Goal: Task Accomplishment & Management: Manage account settings

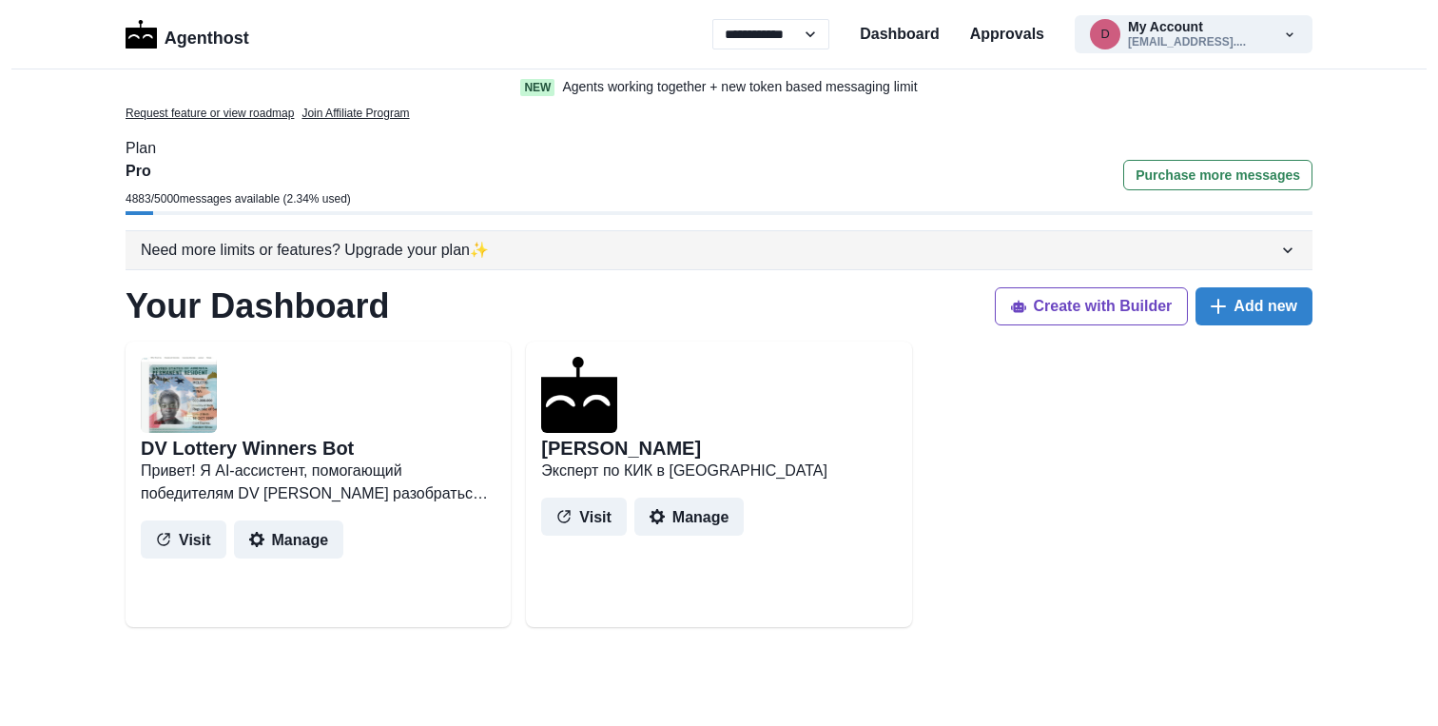
click at [1285, 250] on icon "button" at bounding box center [1288, 250] width 10 height 6
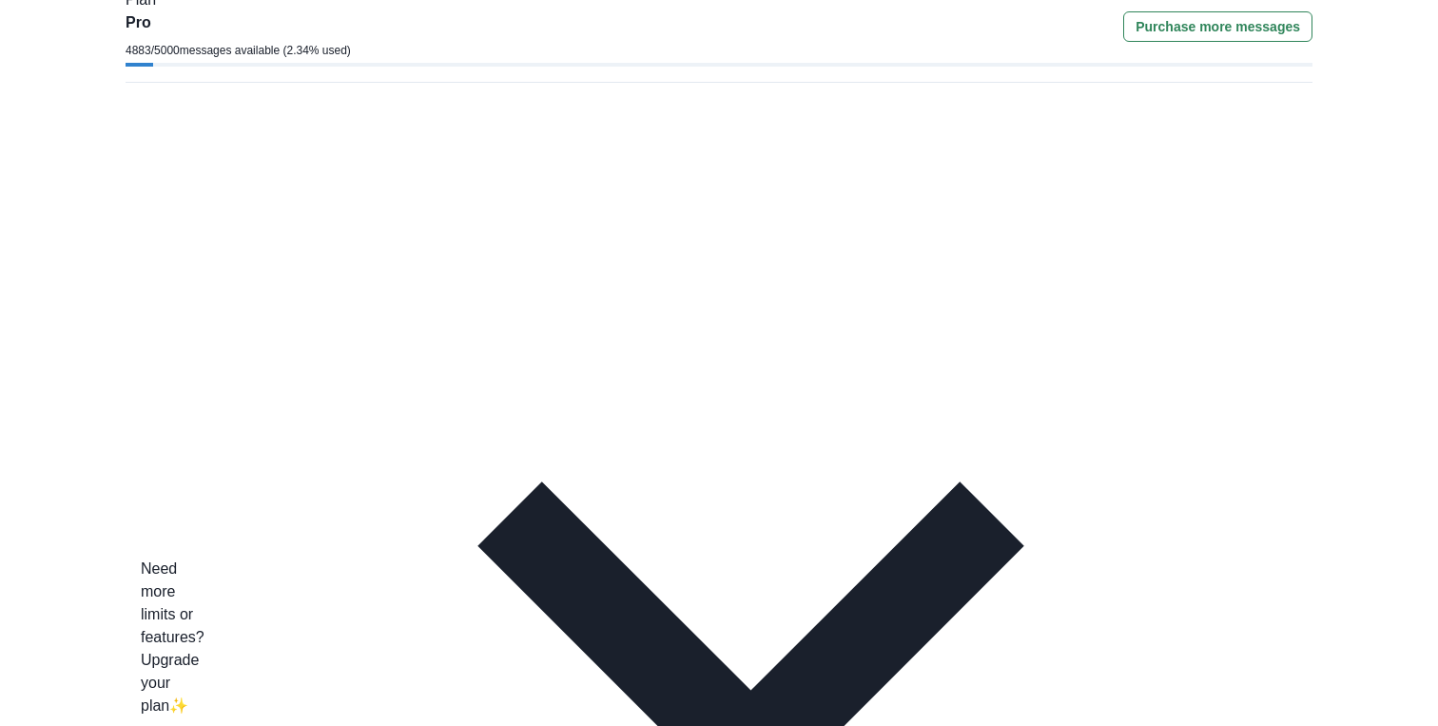
scroll to position [150, 0]
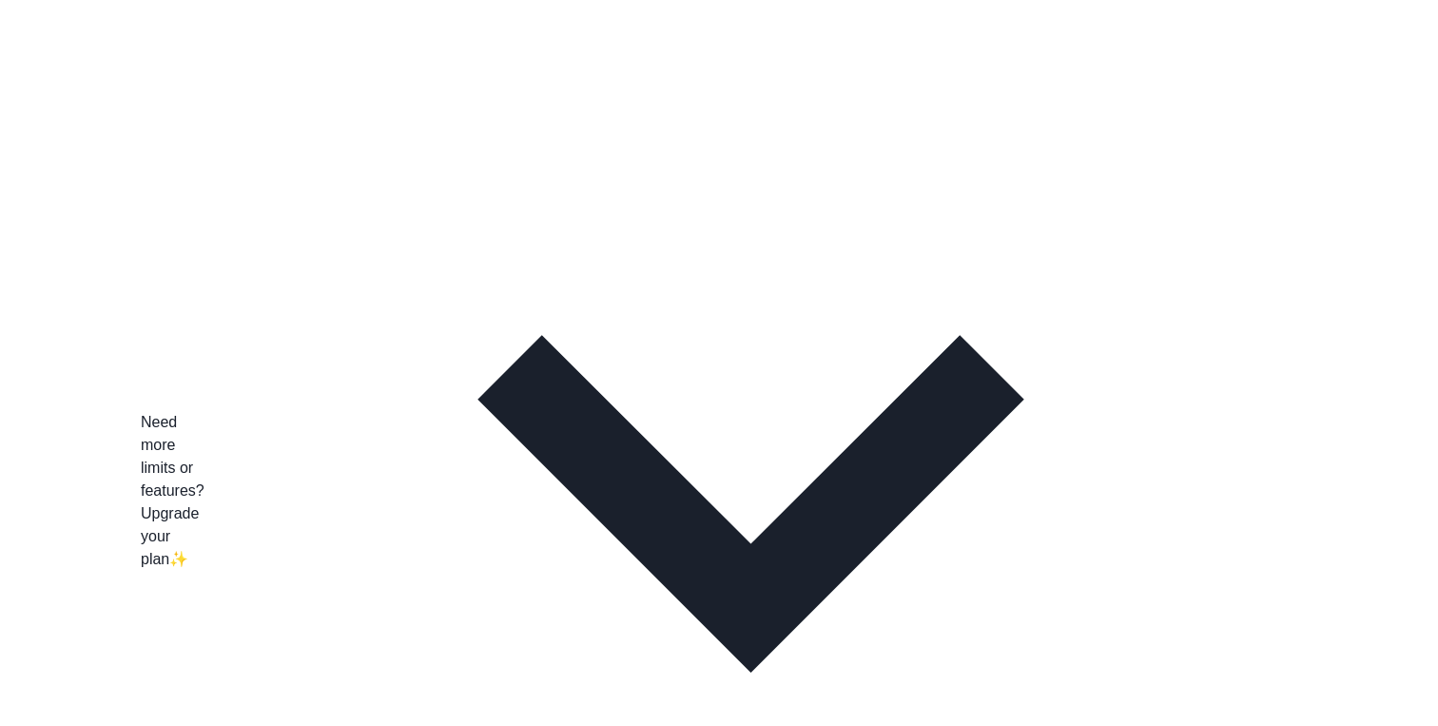
scroll to position [0, 0]
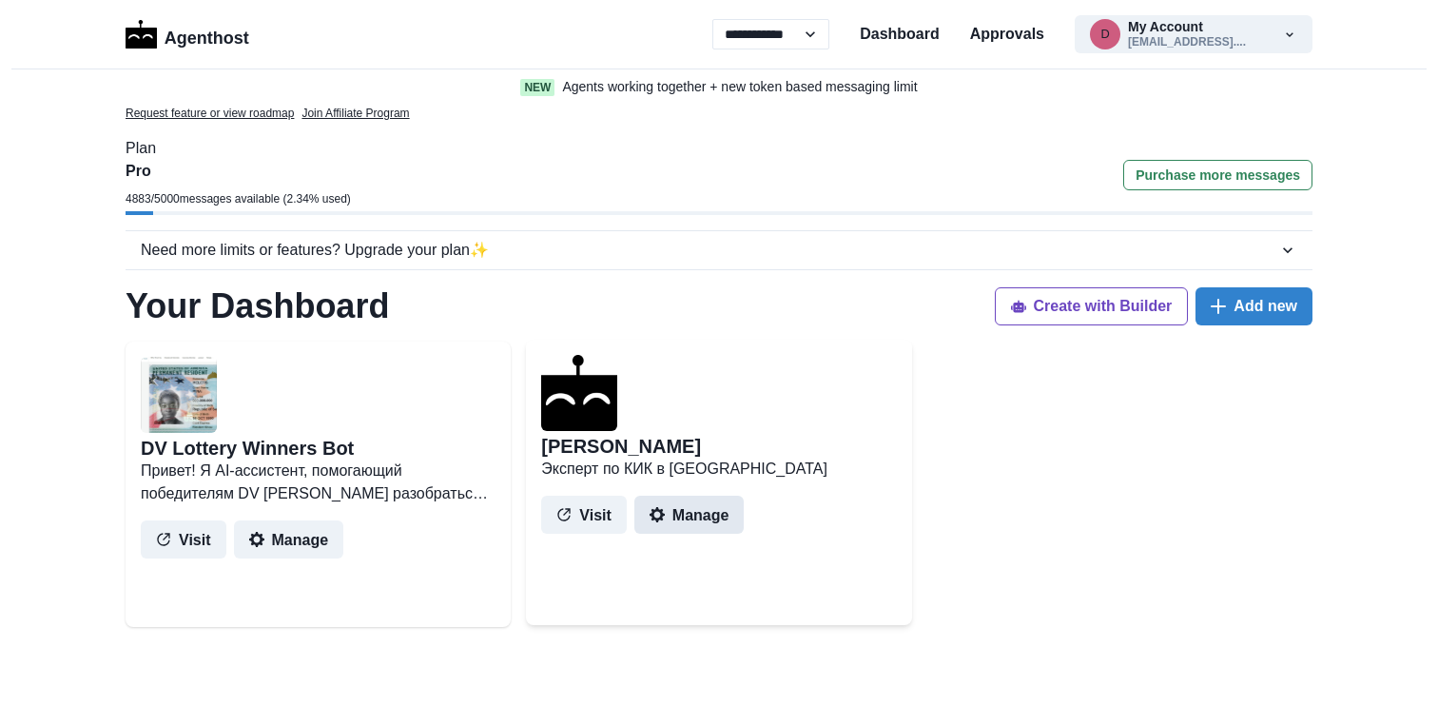
click at [695, 506] on button "Manage" at bounding box center [689, 514] width 110 height 38
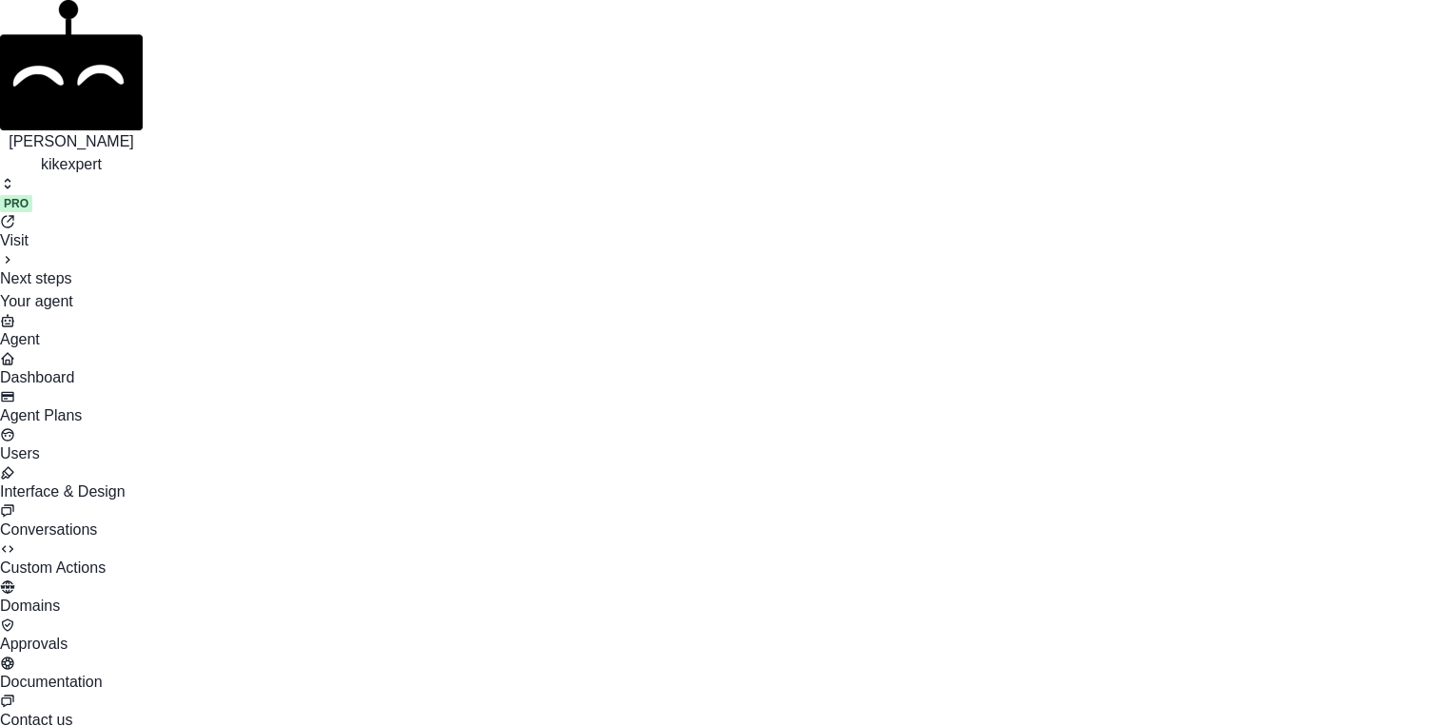
scroll to position [375, 0]
drag, startPoint x: 298, startPoint y: 486, endPoint x: 557, endPoint y: 441, distance: 263.5
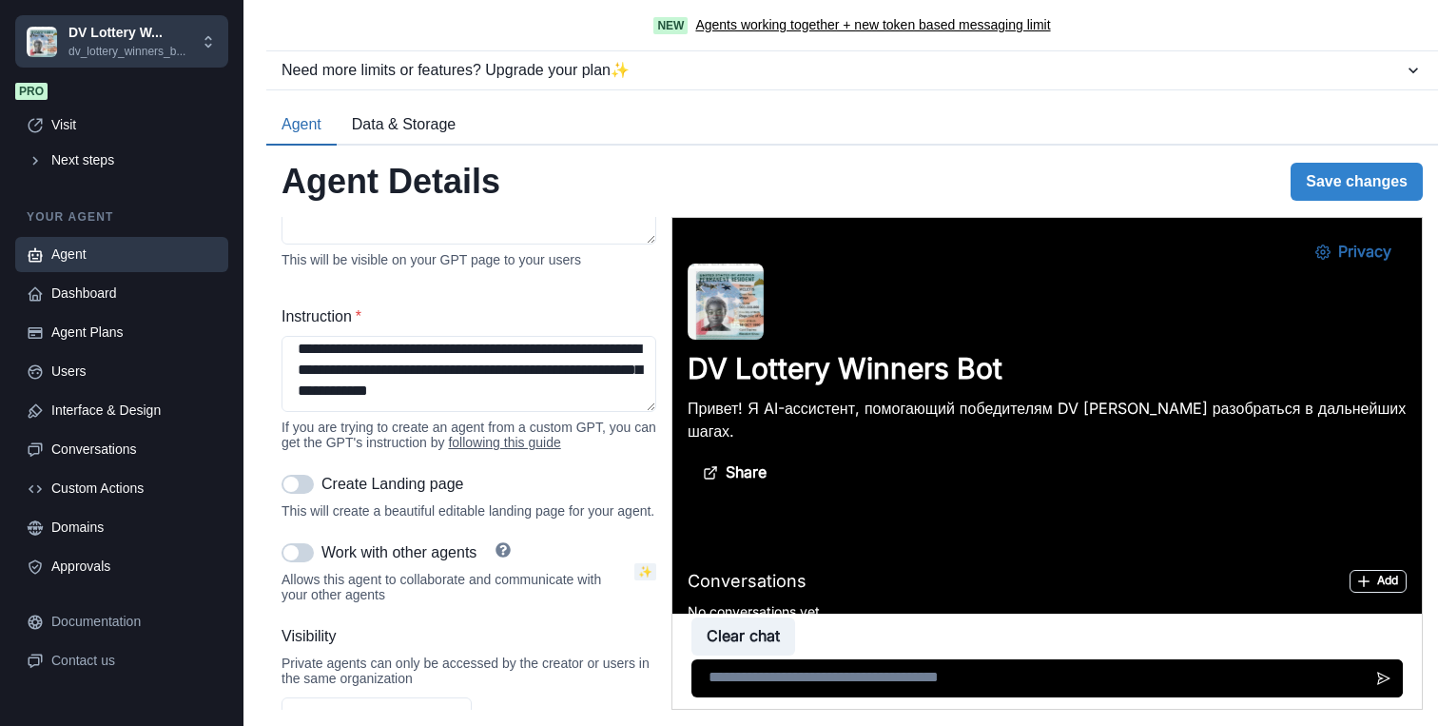
scroll to position [3456, 0]
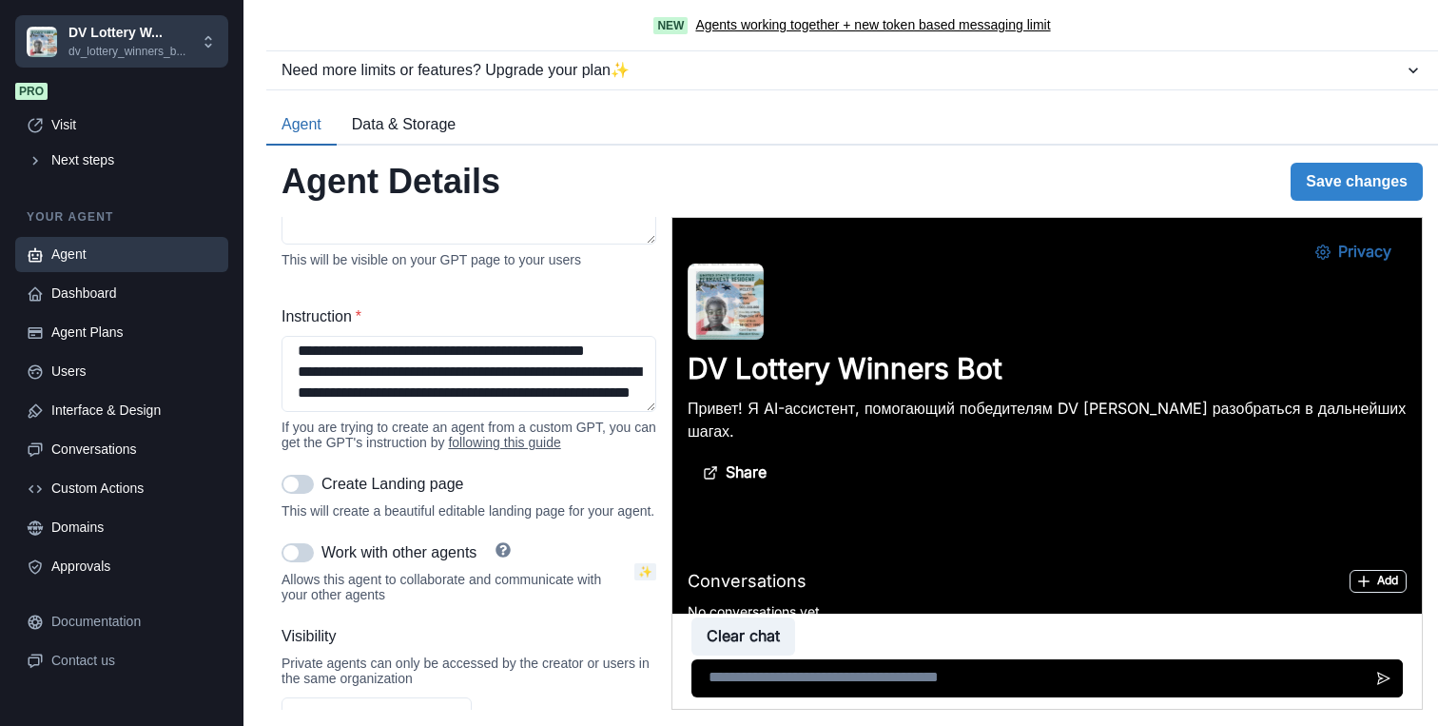
click at [670, 595] on div "**********" at bounding box center [852, 463] width 1141 height 493
click at [625, 105] on div "Need more limits or features? Upgrade your plan ✨ Free plan Free Deploy your GP…" at bounding box center [852, 387] width 1172 height 674
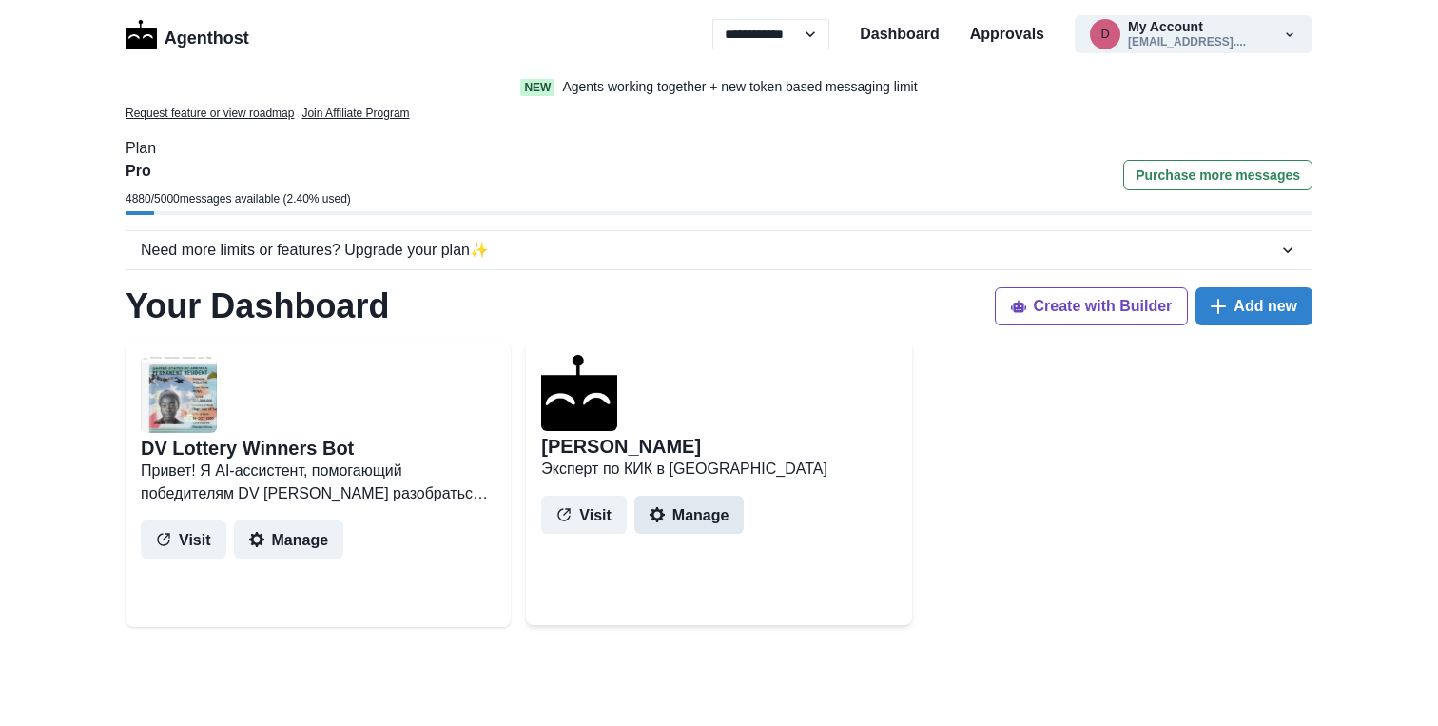
click at [692, 513] on button "Manage" at bounding box center [689, 514] width 110 height 38
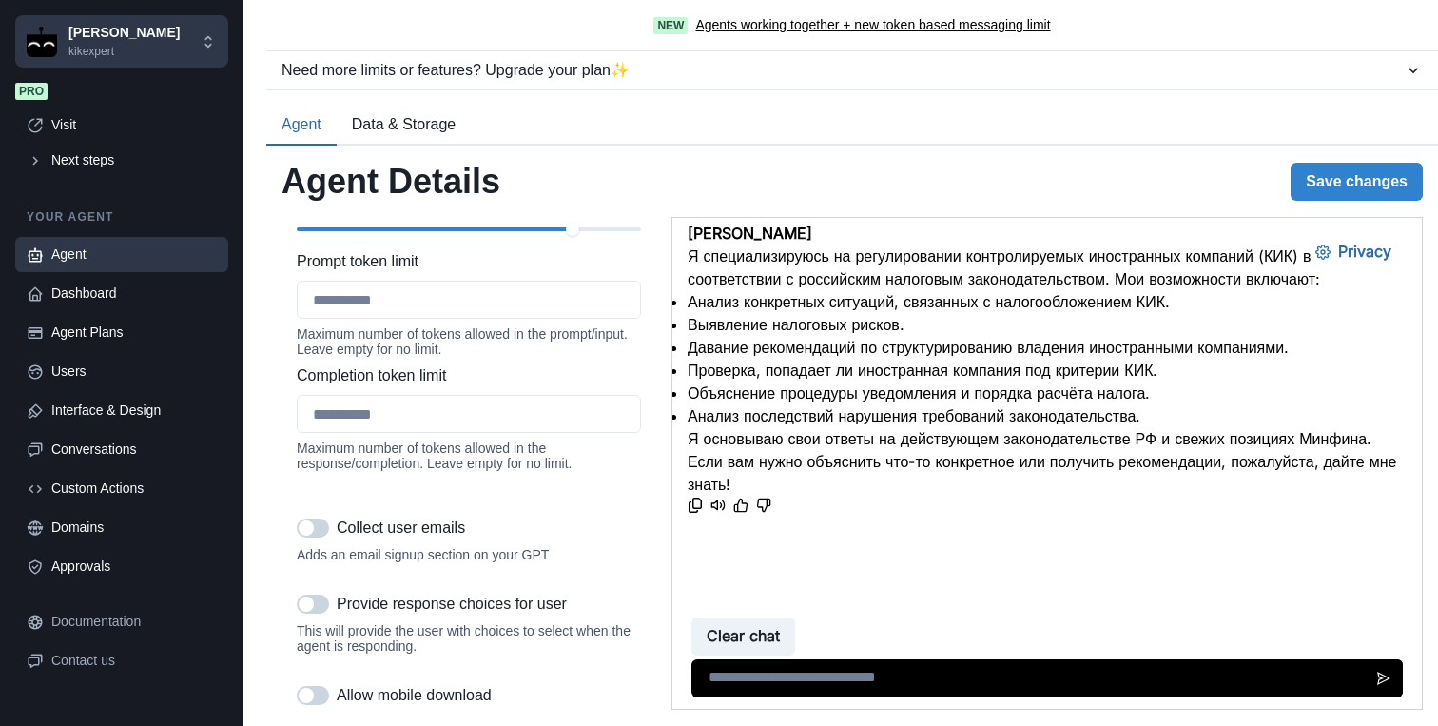
scroll to position [2351, 0]
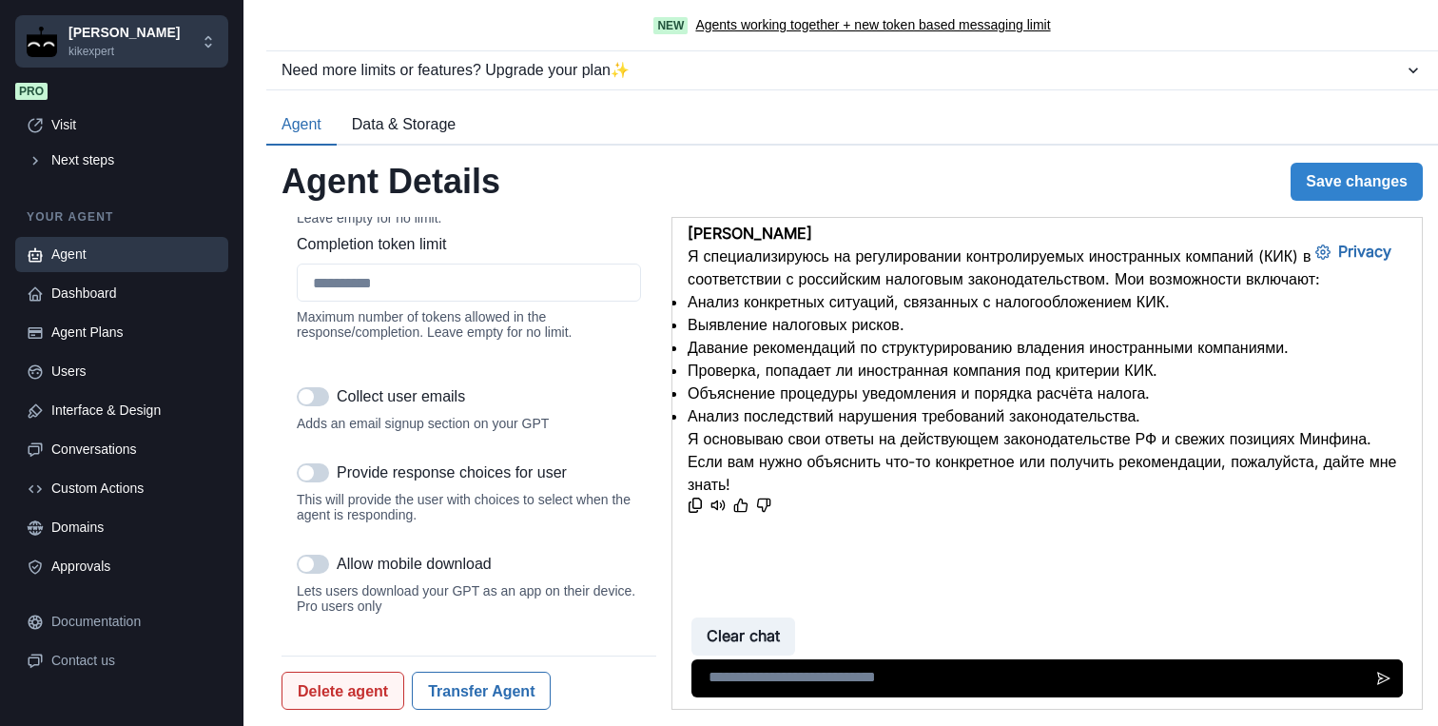
click at [369, 687] on button "Delete agent" at bounding box center [343, 690] width 123 height 38
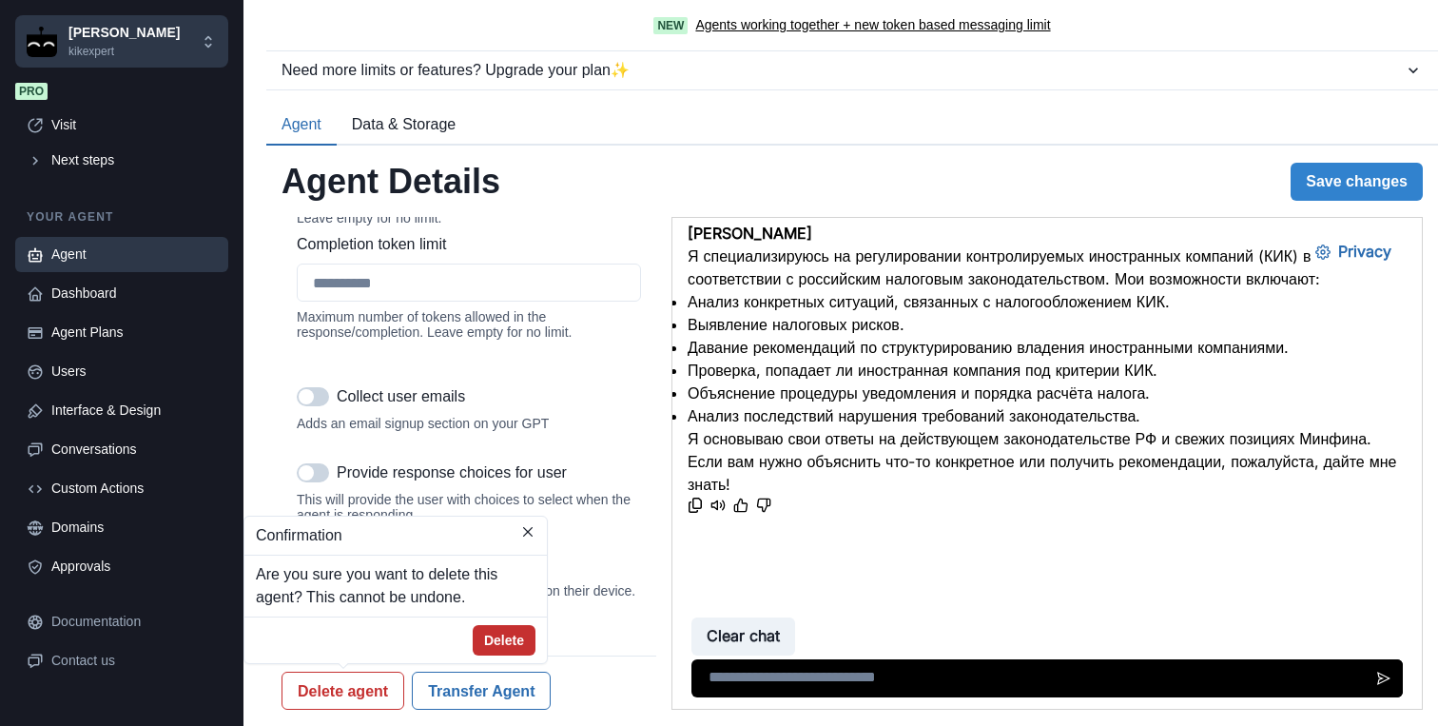
click at [494, 636] on button "Delete" at bounding box center [504, 640] width 63 height 30
type textarea "**********"
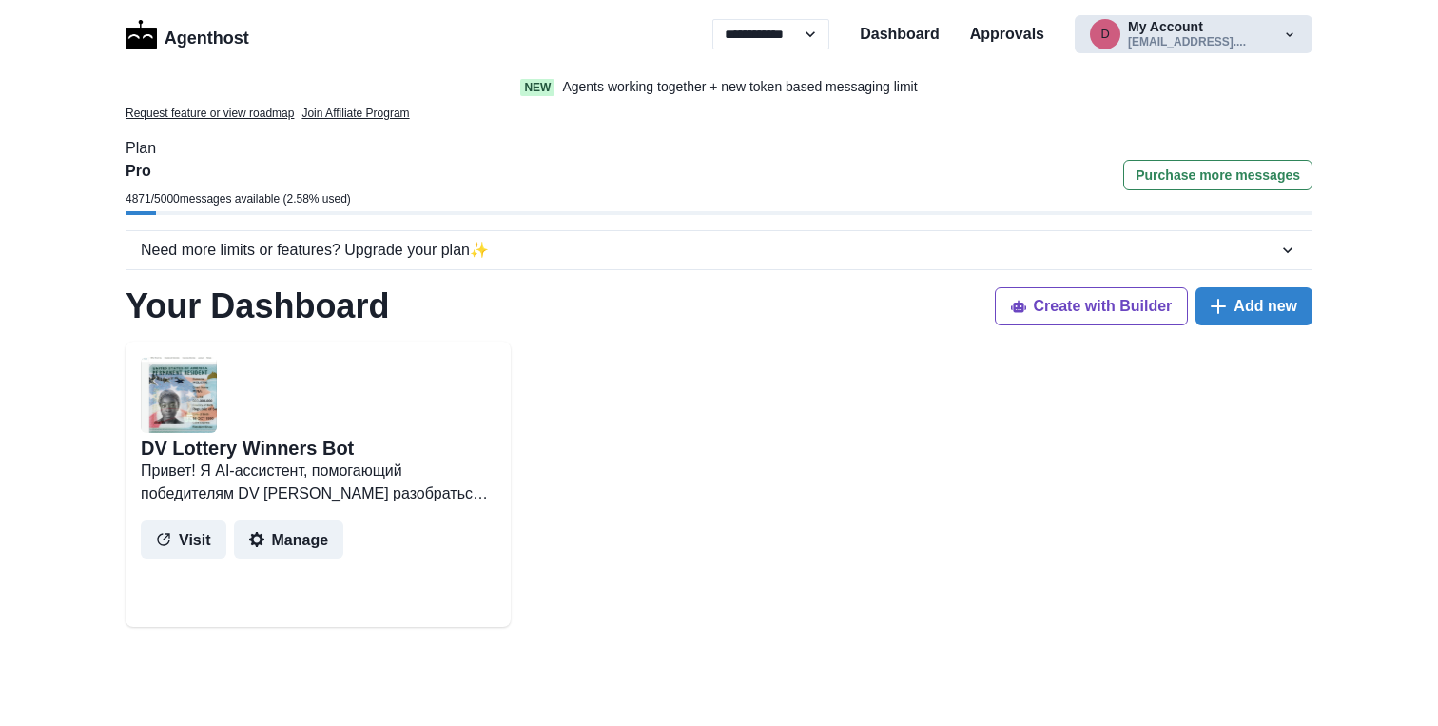
click at [1289, 33] on icon "button" at bounding box center [1289, 34] width 15 height 15
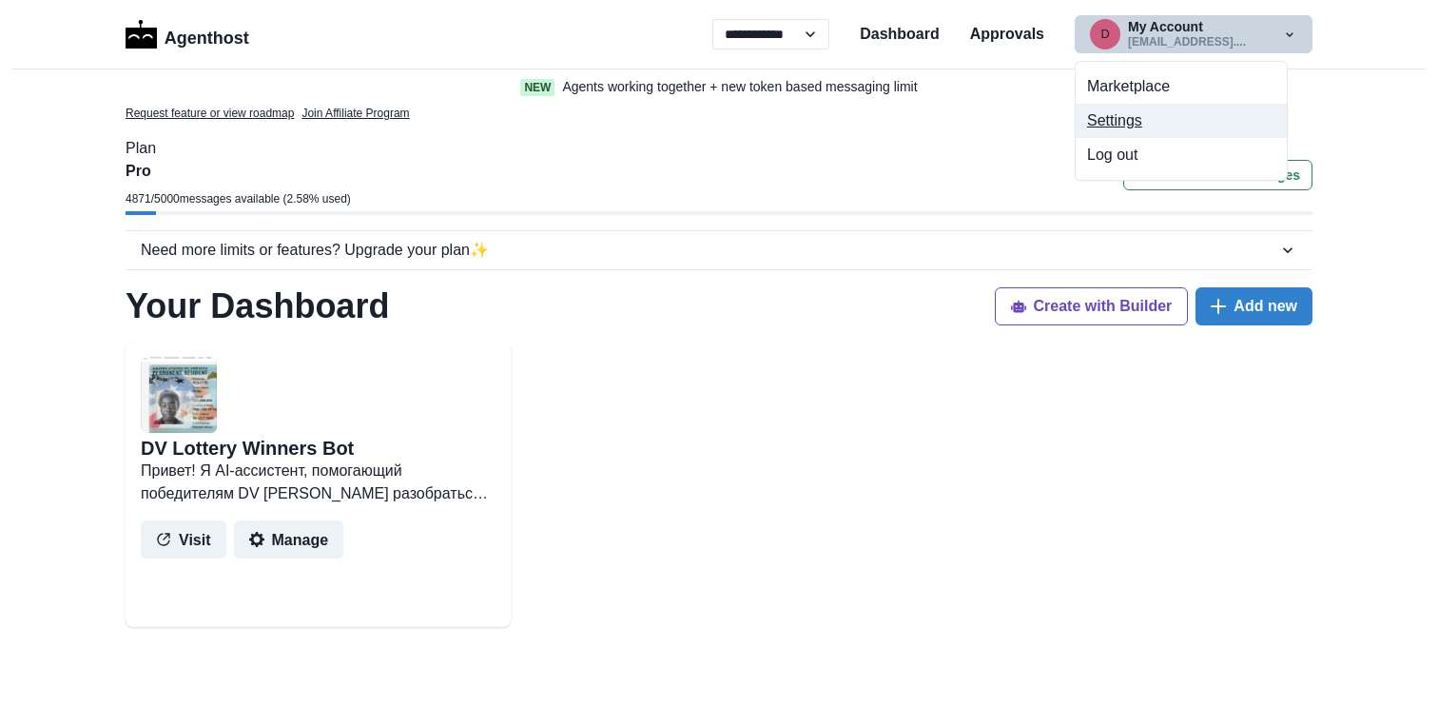
click at [1166, 124] on button "Settings" at bounding box center [1181, 121] width 211 height 34
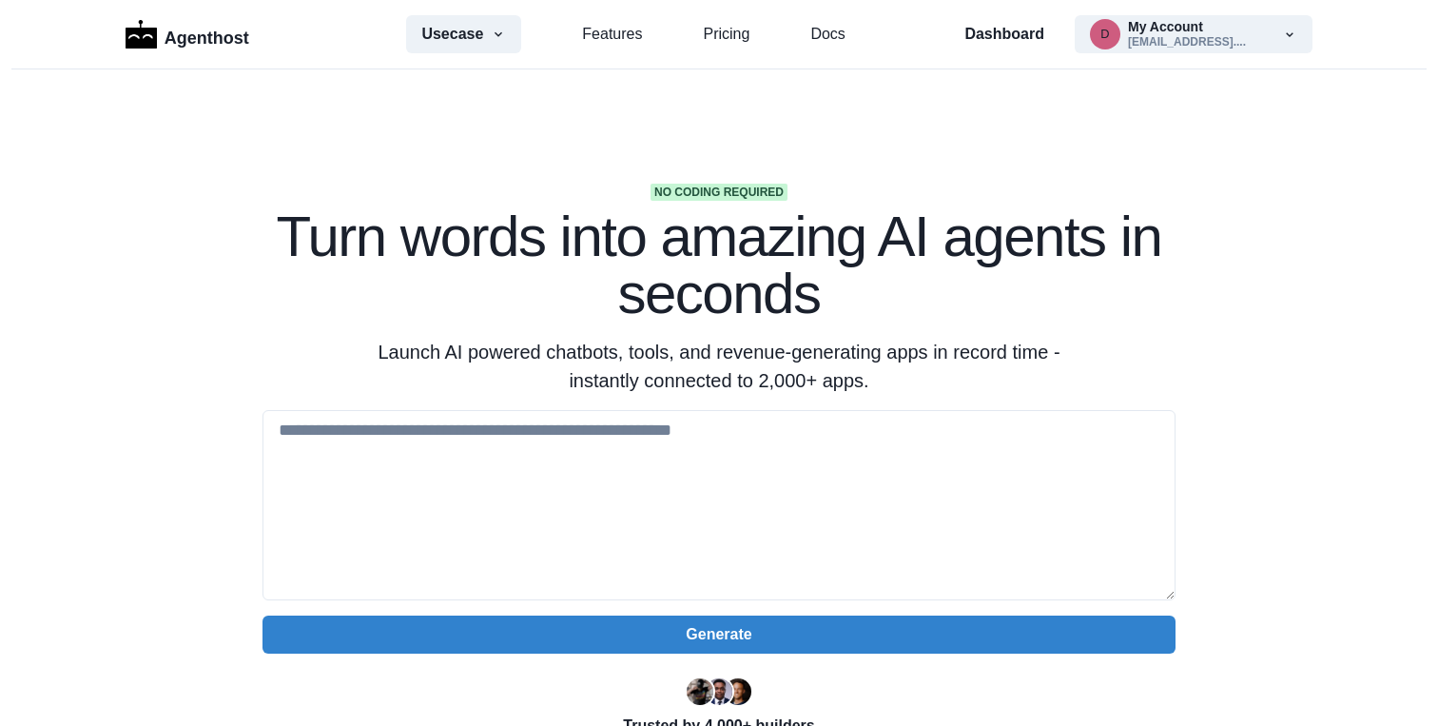
click at [1214, 338] on section "No coding required Turn words into amazing AI agents in seconds Launch AI power…" at bounding box center [719, 599] width 1438 height 1060
